Goal: Task Accomplishment & Management: Manage account settings

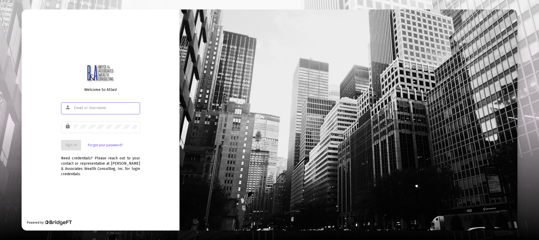
click at [102, 108] on input "text" at bounding box center [105, 108] width 63 height 4
type input "m.scott.kennedy@att.net"
click at [101, 145] on link "Forgot your password?" at bounding box center [105, 144] width 35 height 5
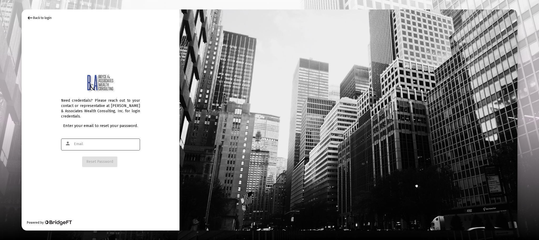
click at [92, 145] on input "text" at bounding box center [105, 144] width 63 height 4
type input "m.scott.kennedy@att.net"
click at [101, 162] on span "Reset Password" at bounding box center [99, 161] width 27 height 4
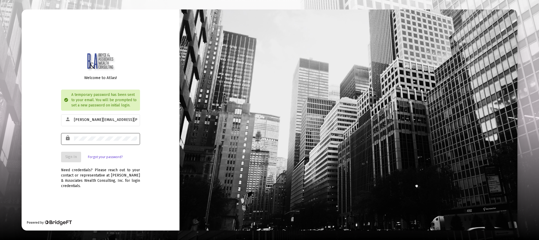
click at [110, 136] on div at bounding box center [105, 138] width 63 height 13
click at [71, 156] on span "Sign In" at bounding box center [71, 157] width 12 height 4
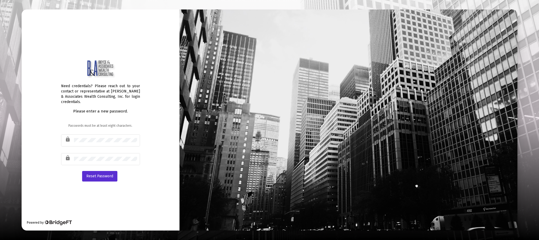
click at [123, 203] on div "Need credentials? Please reach out to your contact or representative at Boyce &…" at bounding box center [101, 119] width 158 height 221
click at [105, 176] on span "Reset Password" at bounding box center [99, 176] width 27 height 4
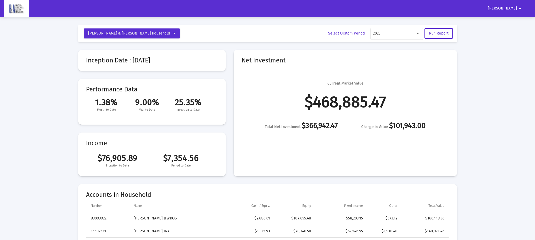
click at [520, 8] on mat-icon "arrow_drop_down" at bounding box center [520, 8] width 6 height 11
click at [440, 33] on div at bounding box center [267, 120] width 535 height 240
click at [441, 33] on span "Run Report" at bounding box center [438, 33] width 19 height 4
click at [515, 8] on span "Scott" at bounding box center [502, 8] width 29 height 4
click at [160, 33] on div at bounding box center [267, 120] width 535 height 240
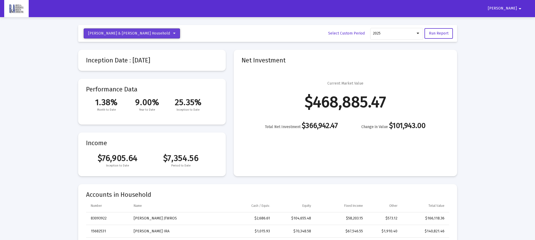
click at [173, 33] on icon at bounding box center [174, 34] width 2 height 4
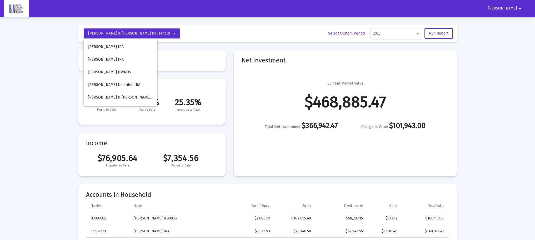
click at [520, 9] on div at bounding box center [267, 120] width 535 height 240
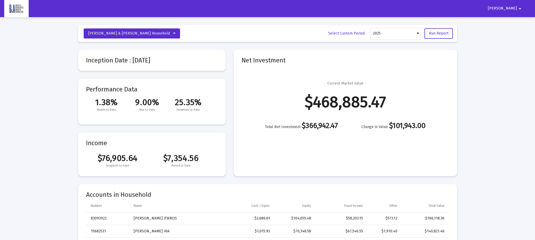
click at [521, 9] on mat-icon "arrow_drop_down" at bounding box center [520, 8] width 6 height 11
click at [519, 9] on div at bounding box center [267, 120] width 535 height 240
click at [16, 8] on img at bounding box center [16, 8] width 17 height 11
click at [515, 9] on span "Scott" at bounding box center [502, 8] width 29 height 4
click at [513, 22] on button "Logout" at bounding box center [516, 22] width 29 height 13
